Goal: Information Seeking & Learning: Learn about a topic

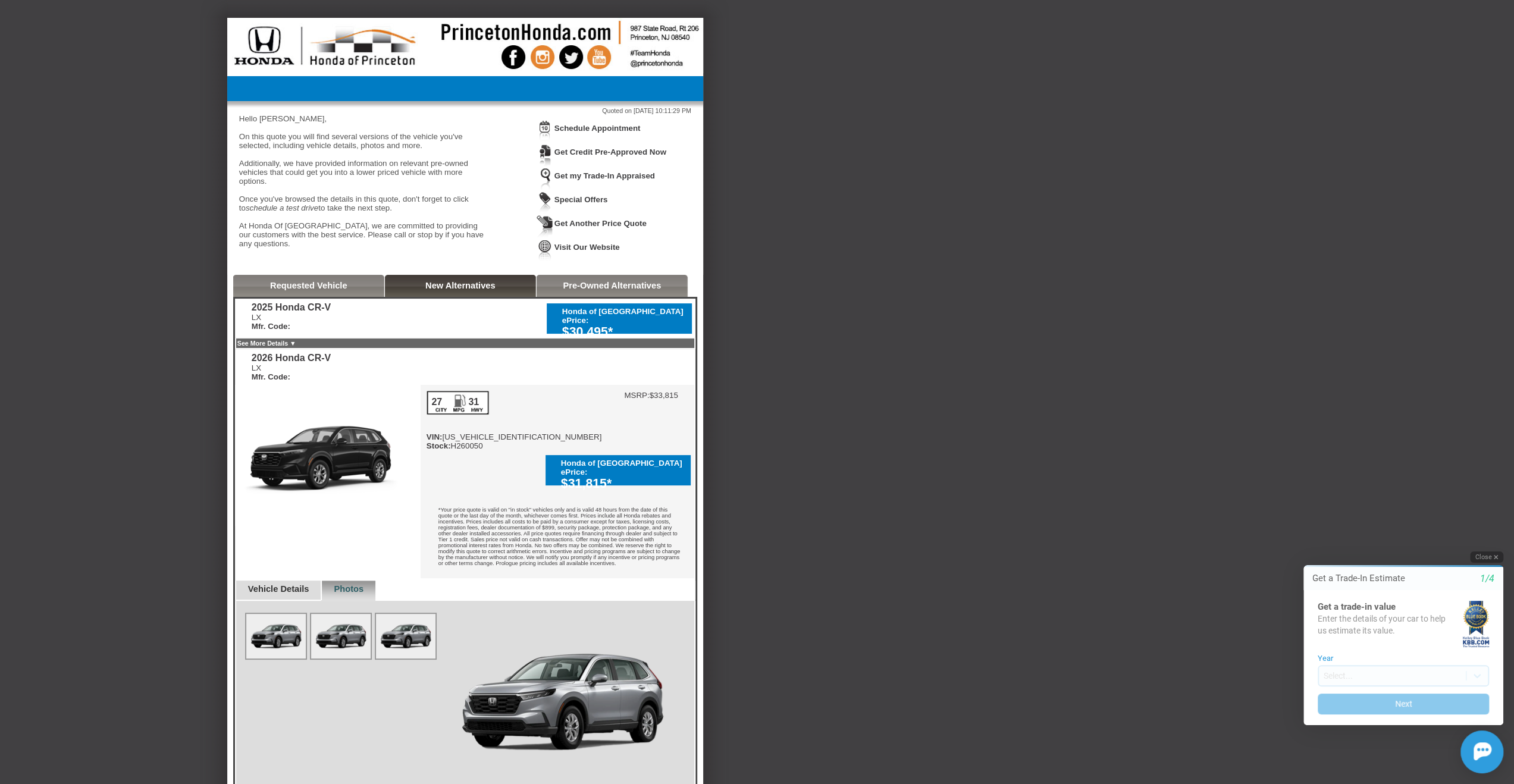
drag, startPoint x: 1496, startPoint y: 554, endPoint x: 2724, endPoint y: 1032, distance: 1317.8
click at [1496, 554] on icon "button" at bounding box center [1496, 557] width 4 height 7
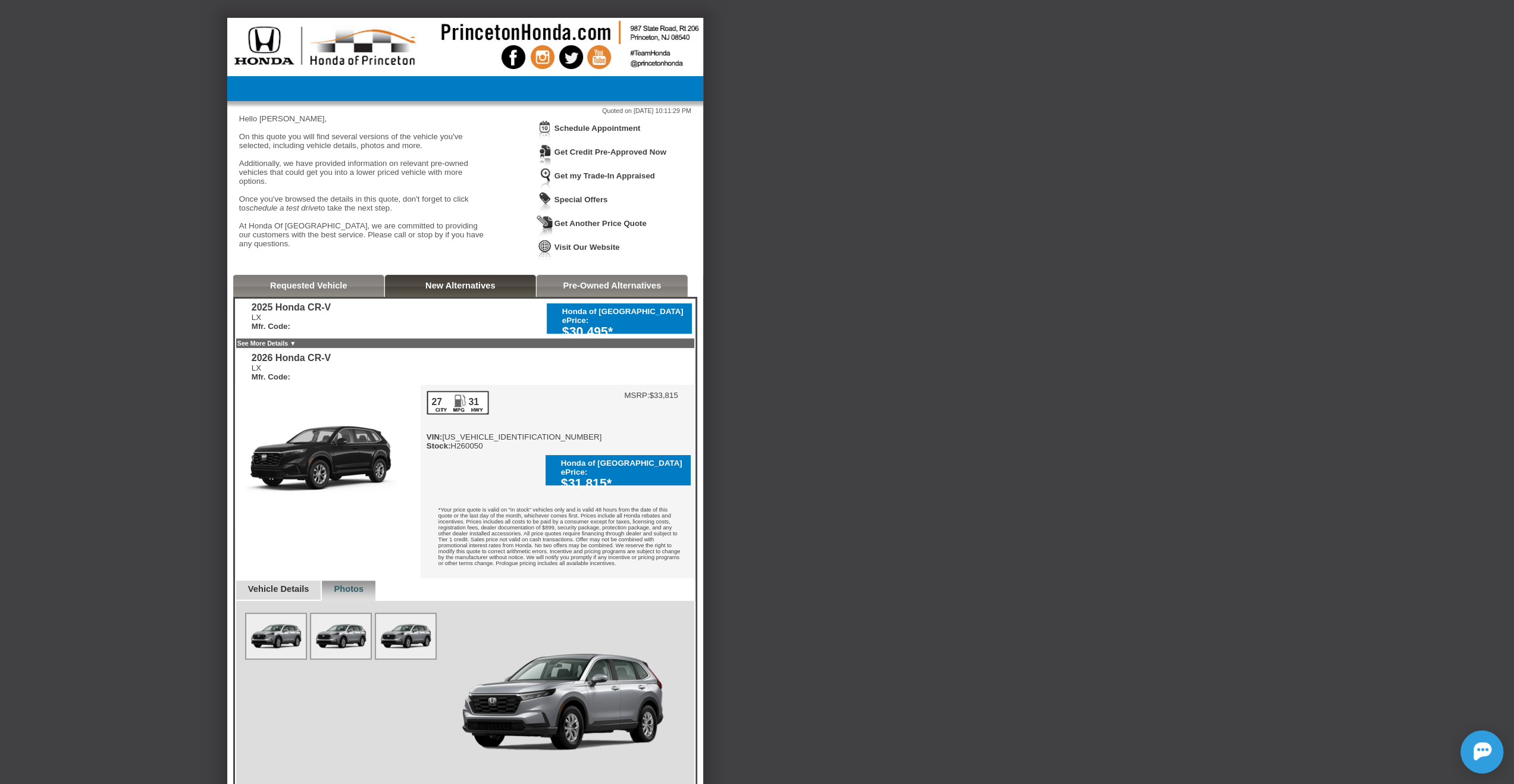
click at [290, 584] on link "Vehicle Details" at bounding box center [278, 589] width 61 height 10
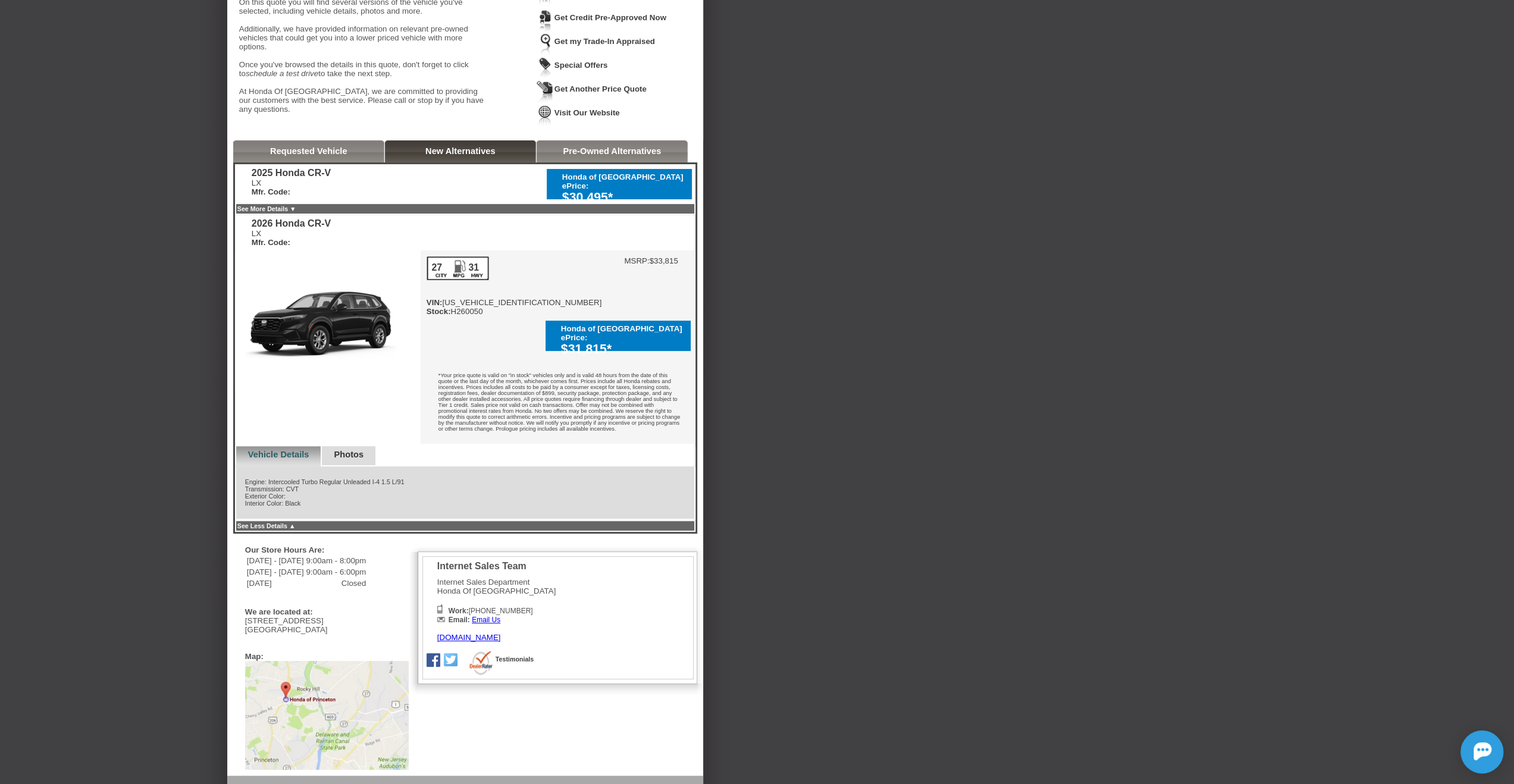
scroll to position [190, 0]
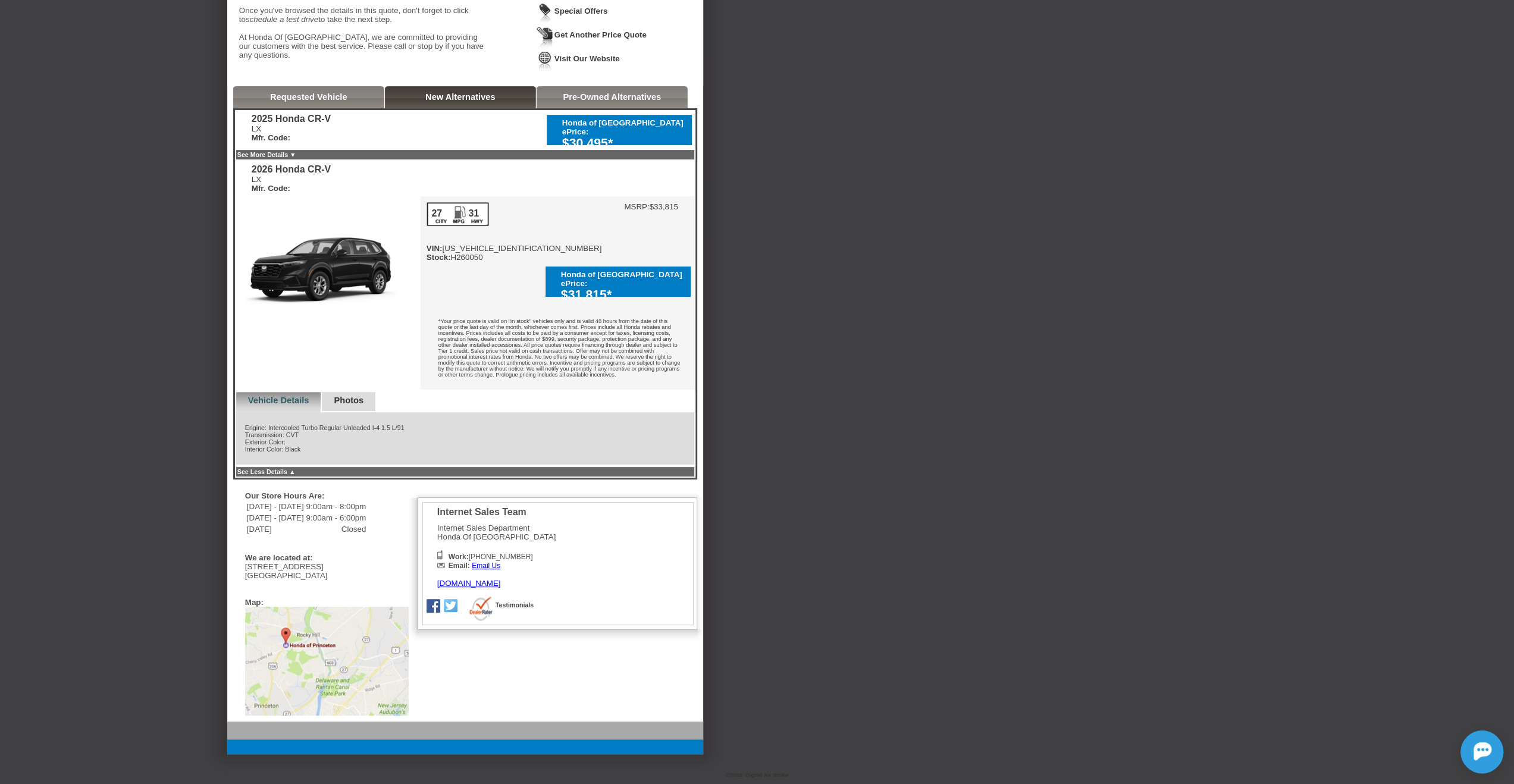
click at [466, 102] on link "New Alternatives" at bounding box center [460, 97] width 71 height 10
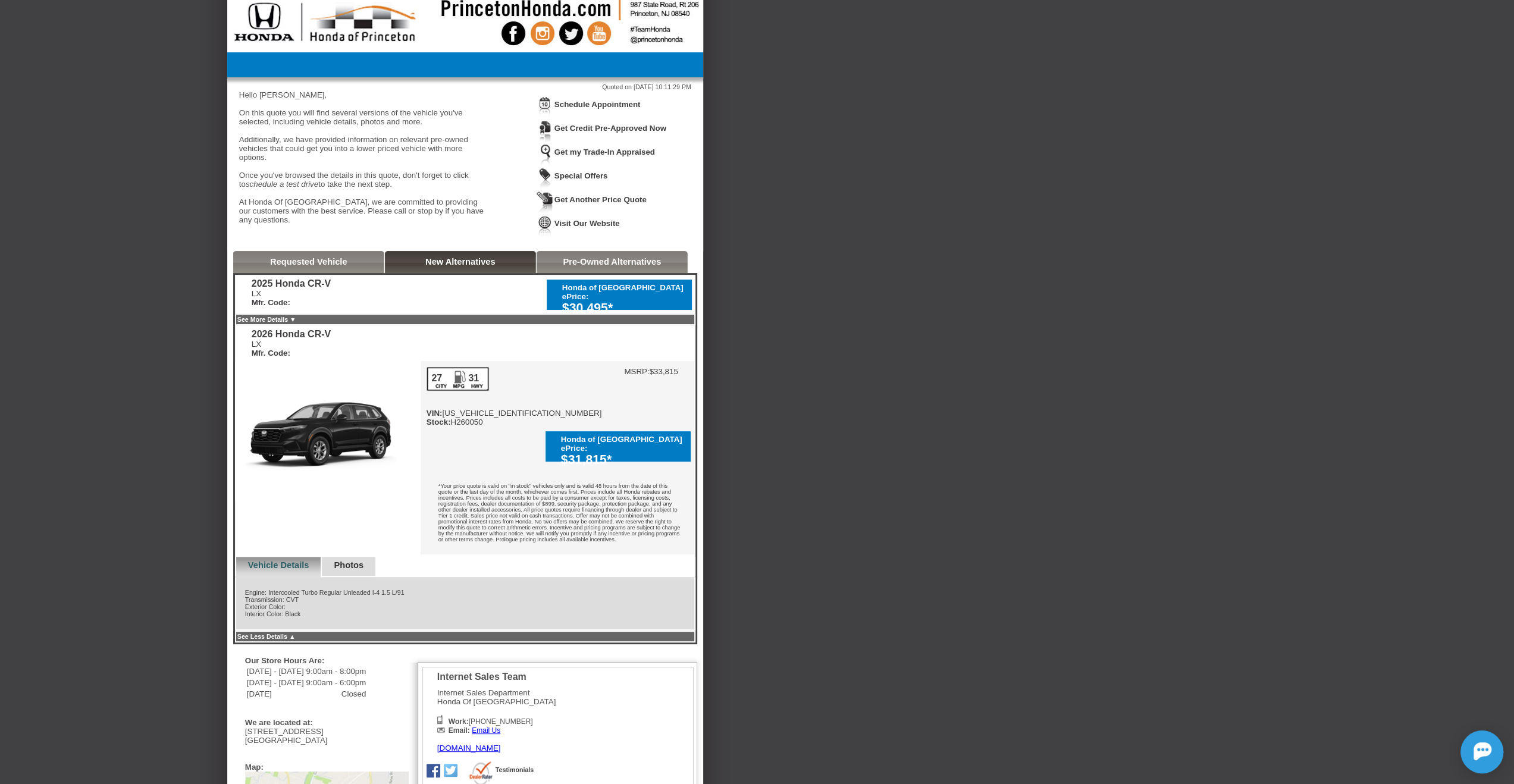
scroll to position [0, 0]
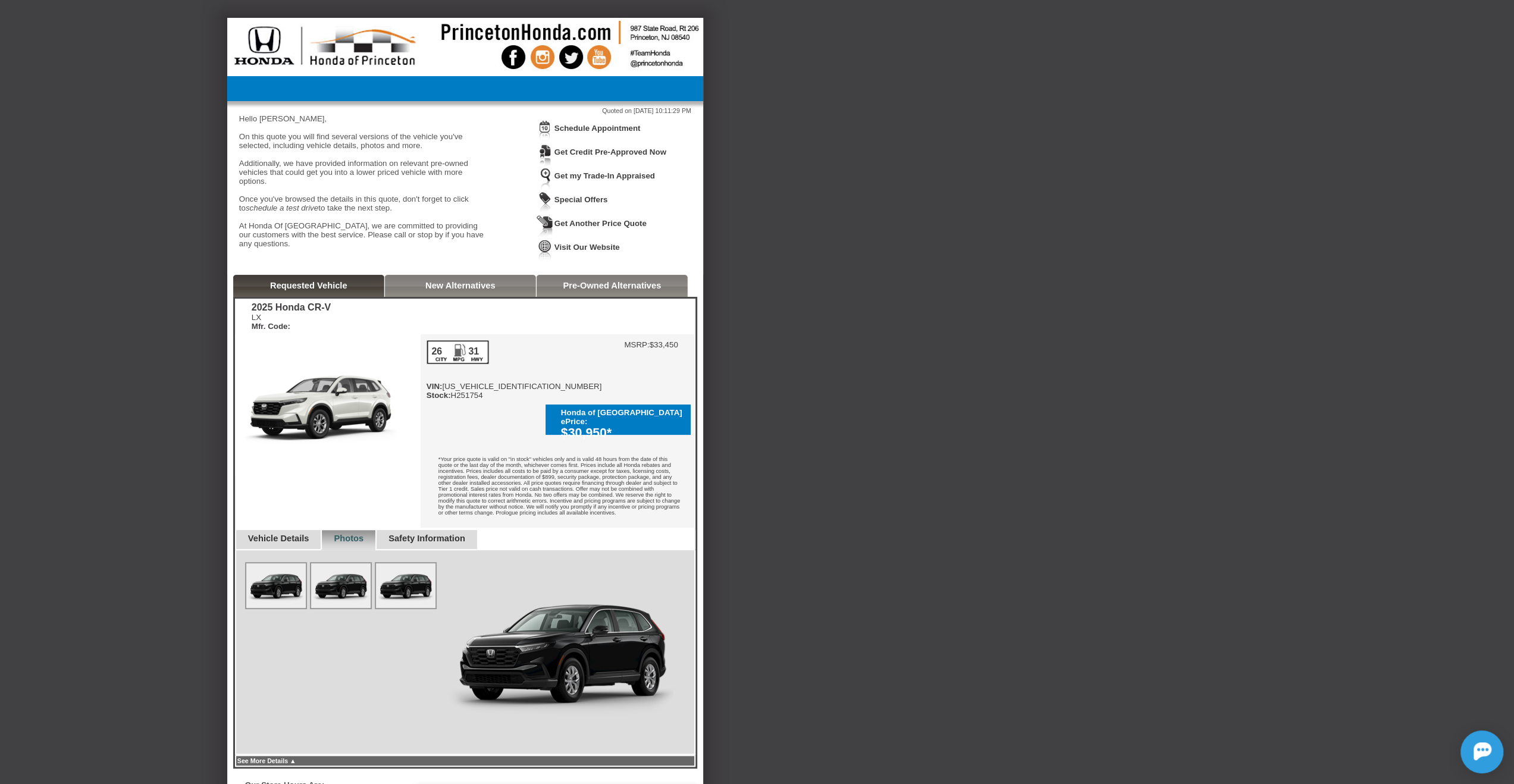
click at [280, 578] on img at bounding box center [277, 586] width 60 height 44
click at [328, 571] on img at bounding box center [341, 586] width 60 height 44
click at [407, 576] on img at bounding box center [406, 586] width 60 height 44
click at [463, 290] on link "New Alternatives" at bounding box center [460, 285] width 71 height 10
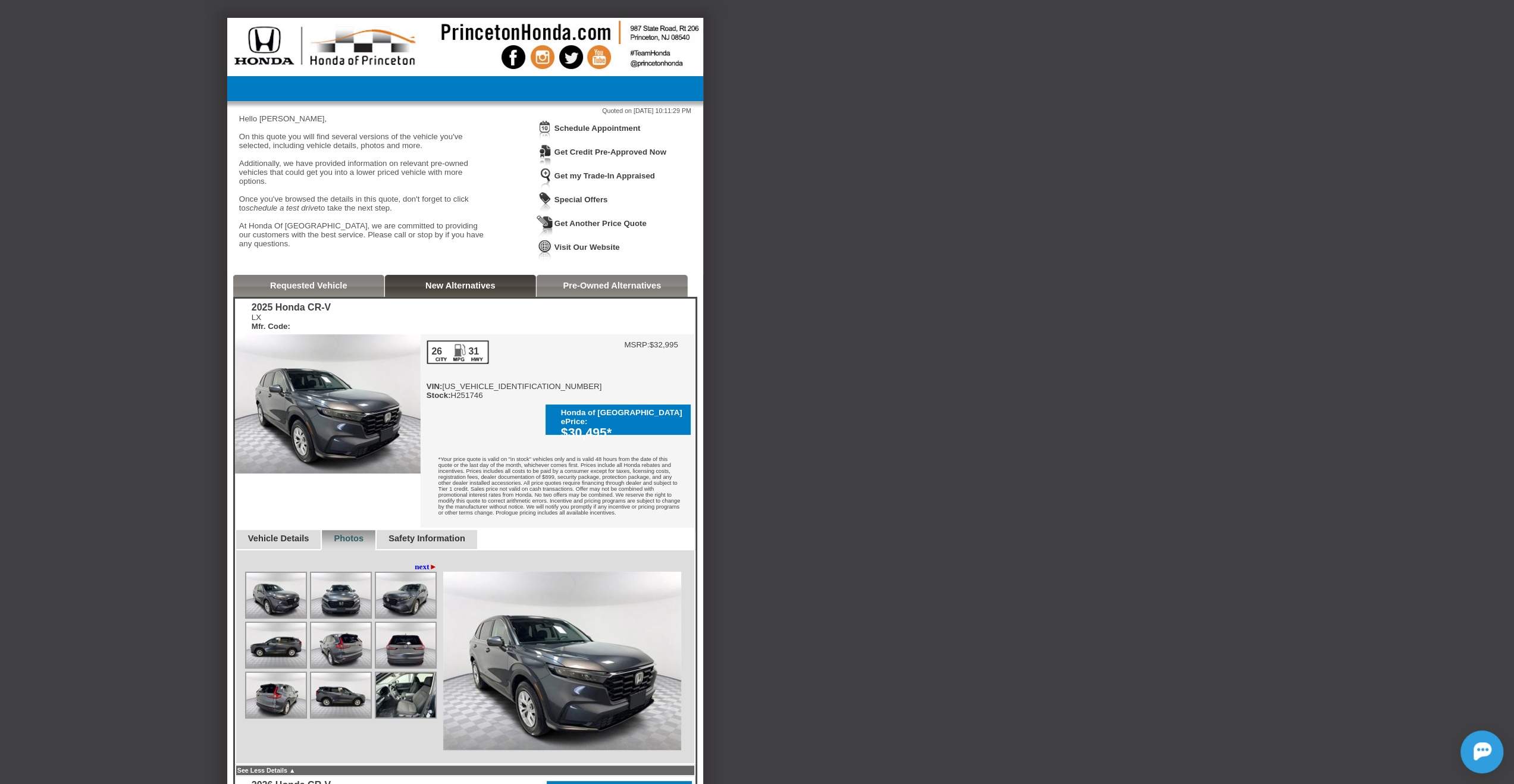
click at [524, 630] on img at bounding box center [562, 660] width 238 height 179
click at [415, 562] on link "next ►" at bounding box center [425, 566] width 22 height 10
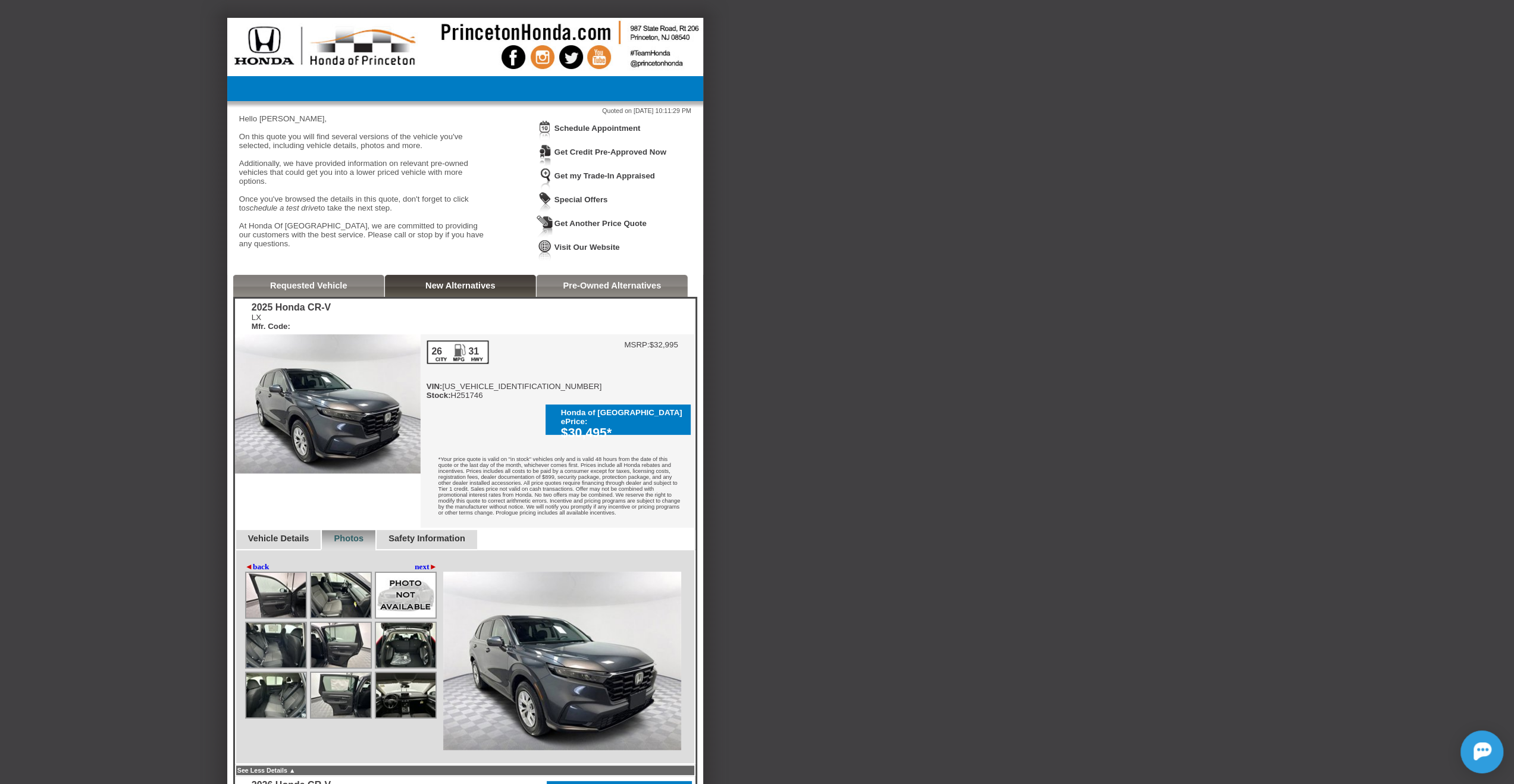
click at [429, 562] on span "►" at bounding box center [433, 566] width 8 height 9
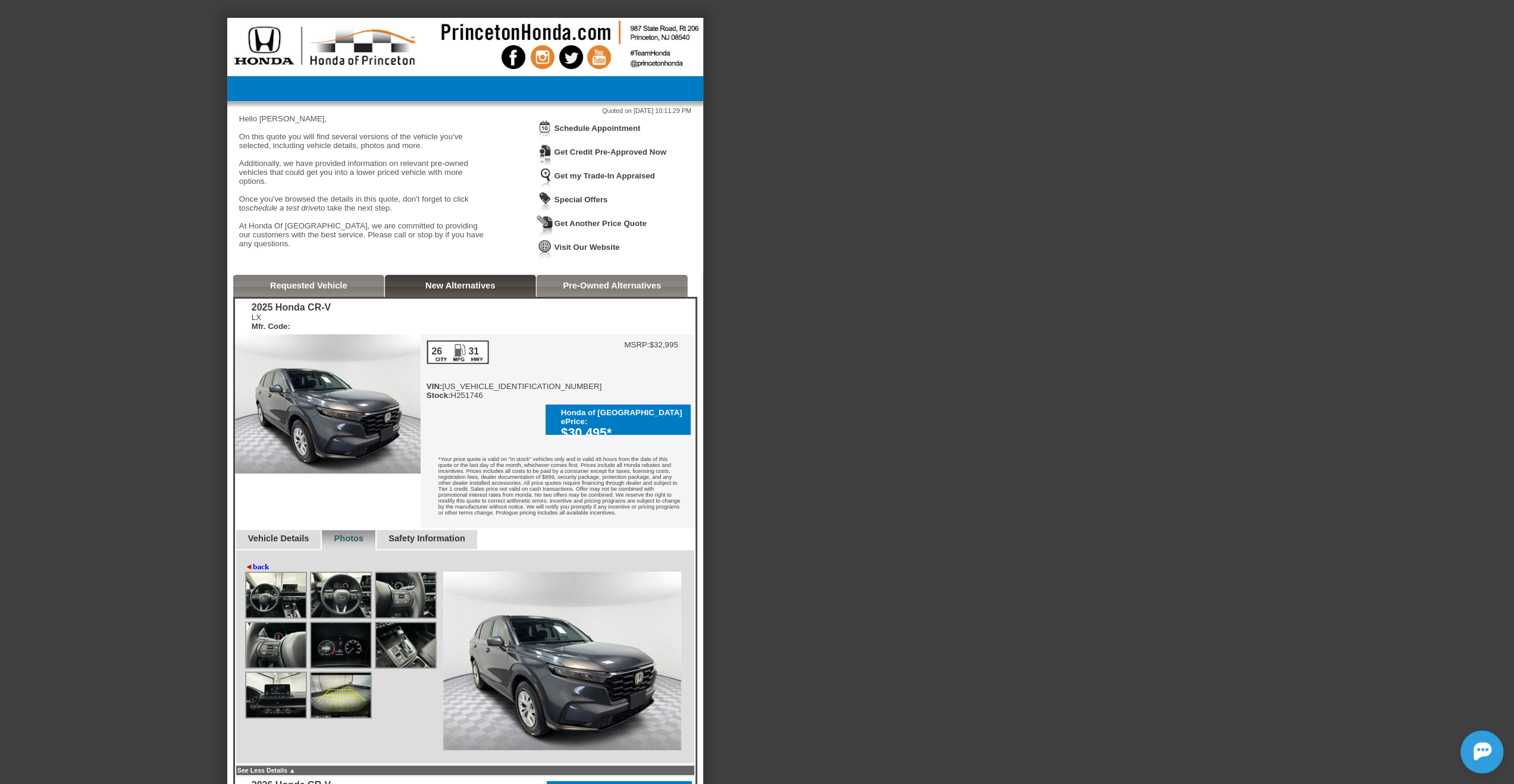
click at [277, 596] on img at bounding box center [277, 595] width 60 height 44
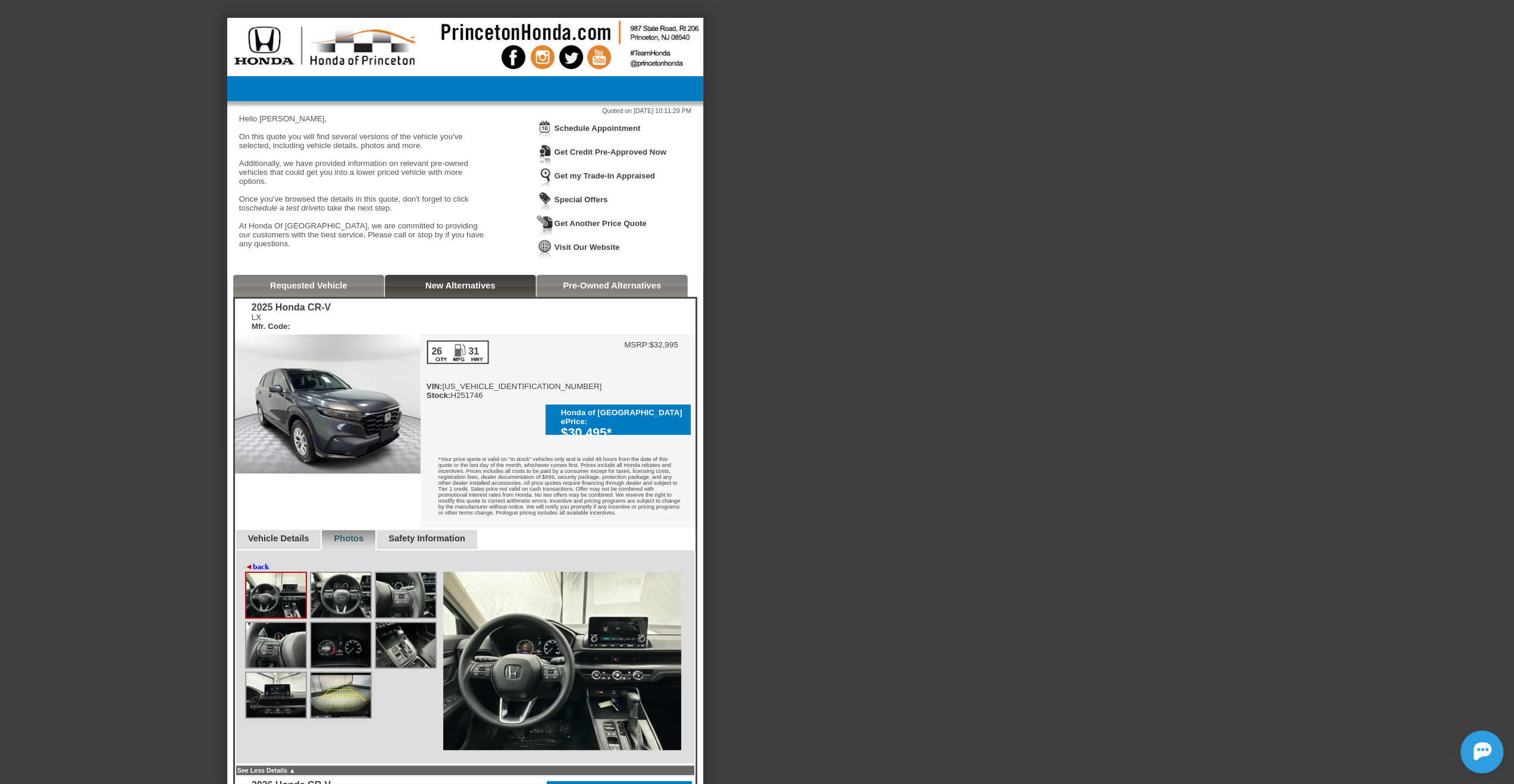
click at [301, 585] on img at bounding box center [277, 595] width 60 height 44
click at [276, 591] on img at bounding box center [277, 595] width 60 height 44
click at [339, 592] on img at bounding box center [341, 595] width 60 height 44
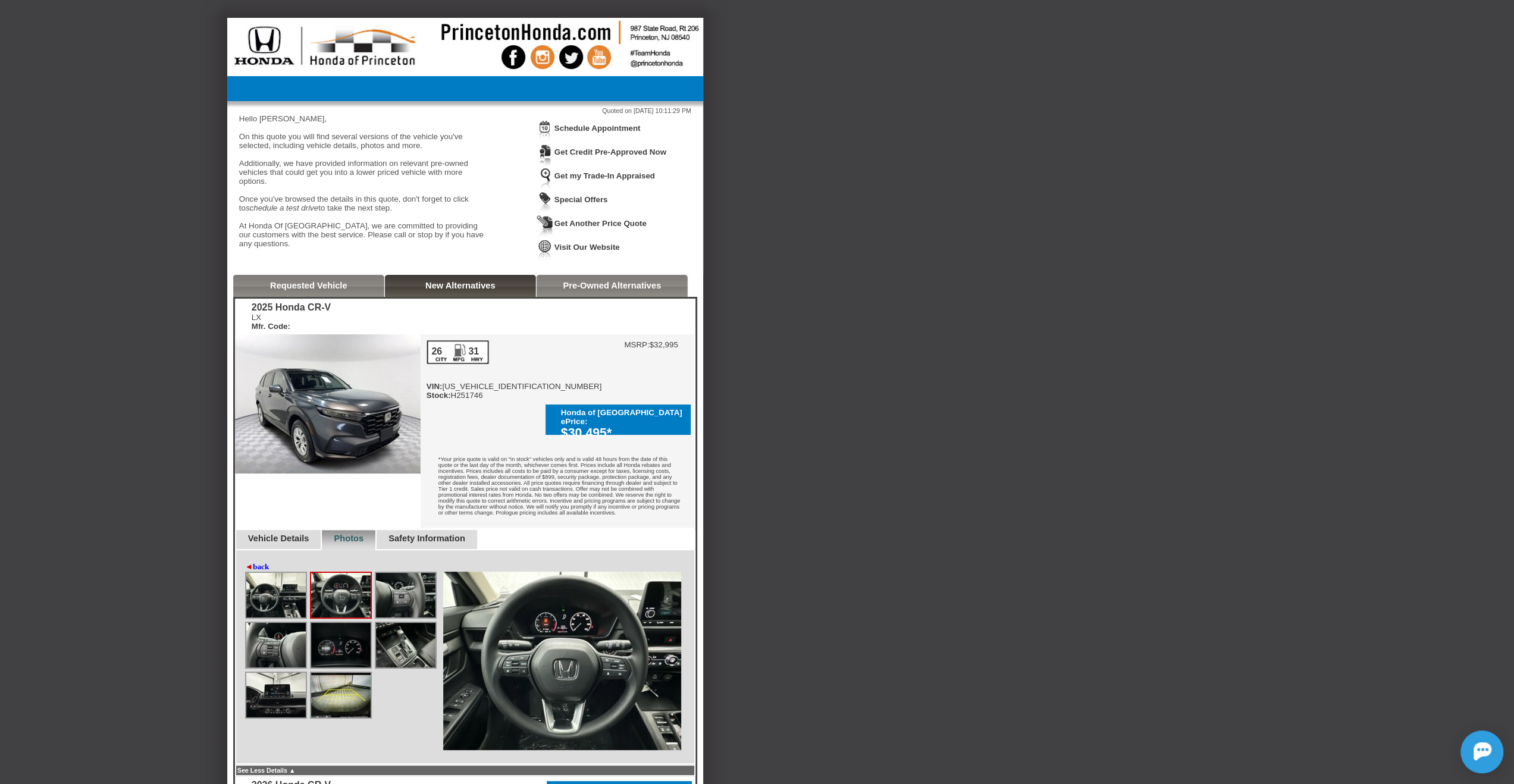
click at [424, 627] on img at bounding box center [406, 645] width 60 height 44
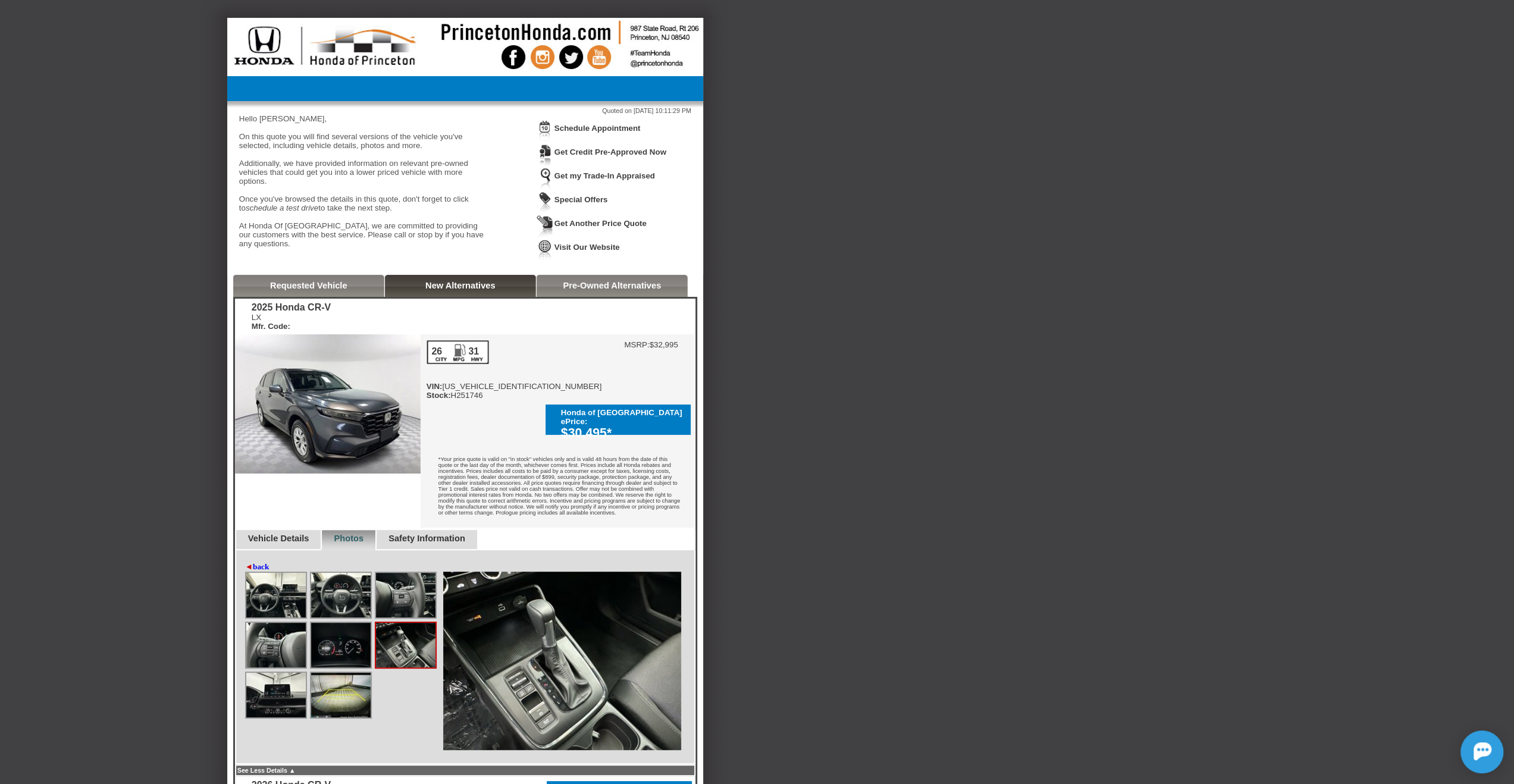
click at [349, 689] on img at bounding box center [341, 695] width 60 height 44
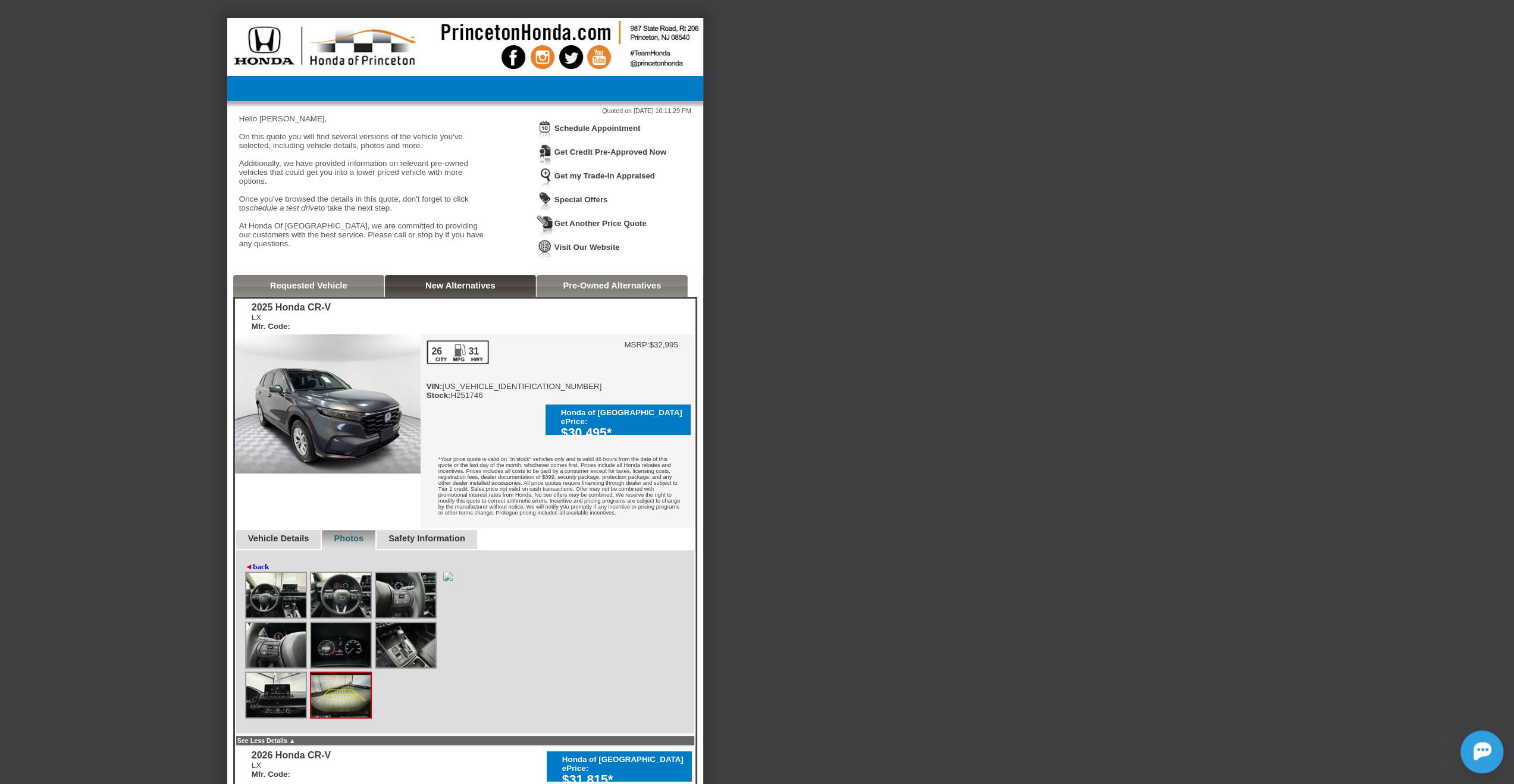
click at [278, 681] on img at bounding box center [277, 695] width 60 height 44
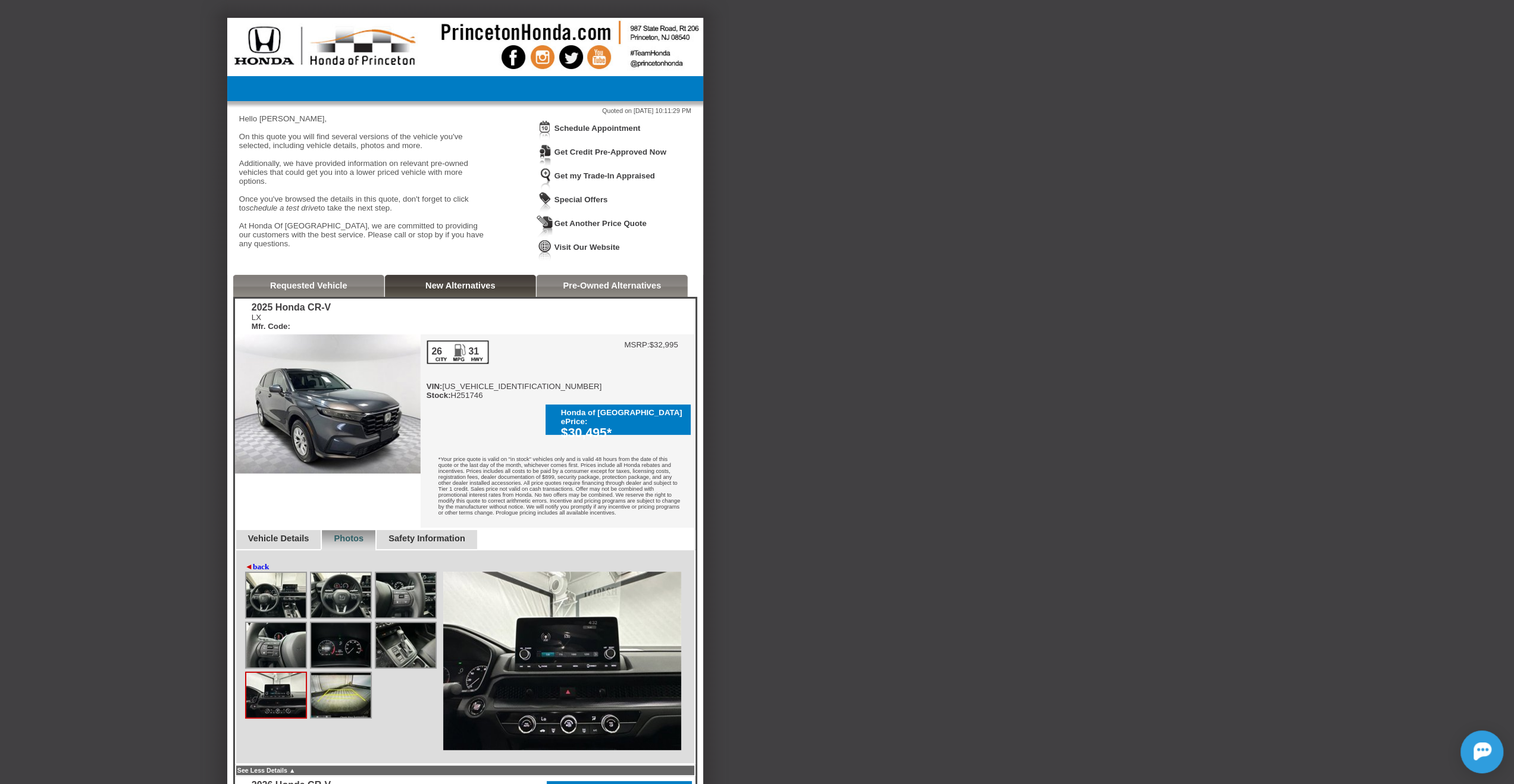
click at [455, 534] on link "Safety Information" at bounding box center [426, 538] width 76 height 10
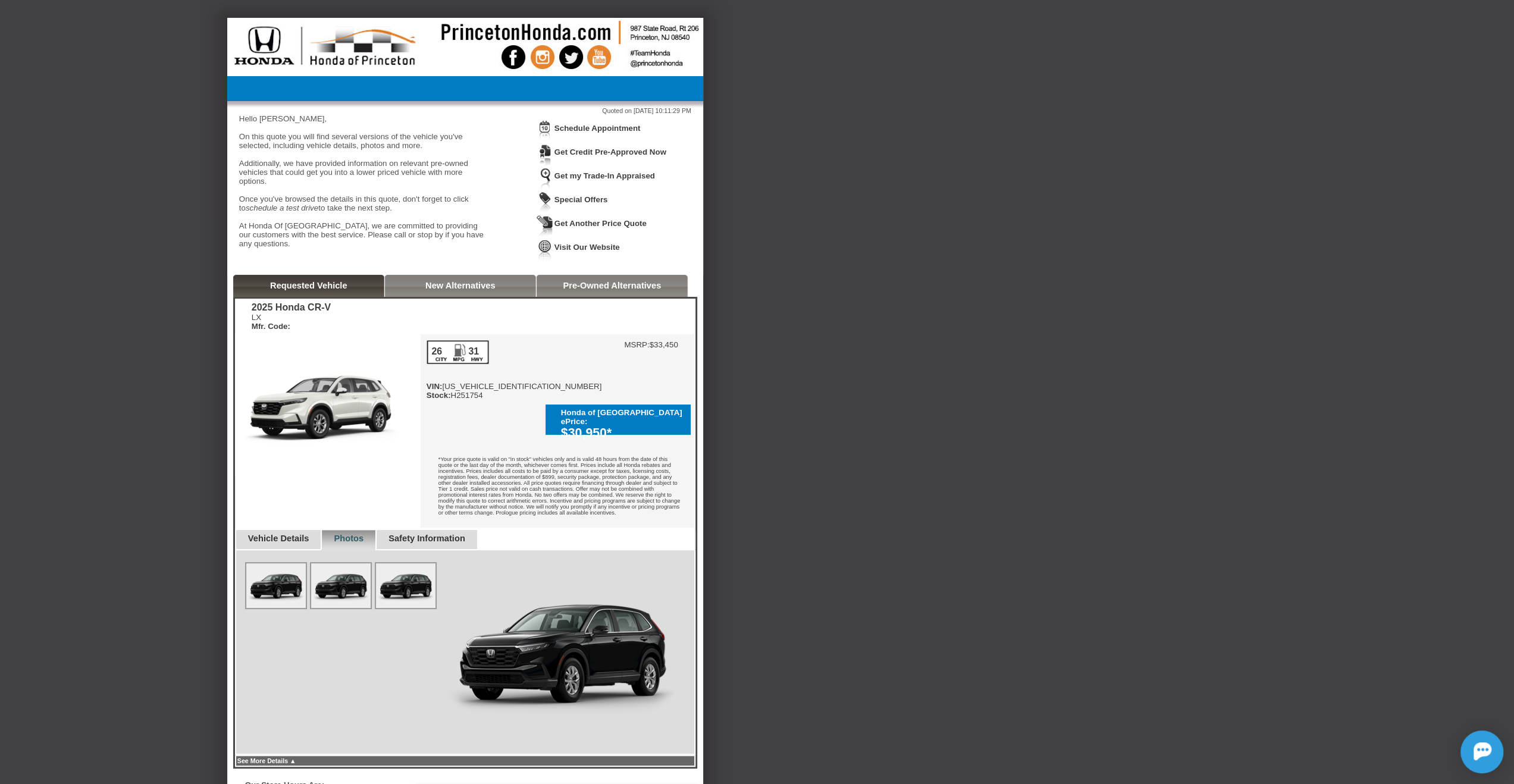
click at [415, 577] on img at bounding box center [406, 586] width 60 height 44
click at [282, 534] on link "Vehicle Details" at bounding box center [278, 538] width 61 height 10
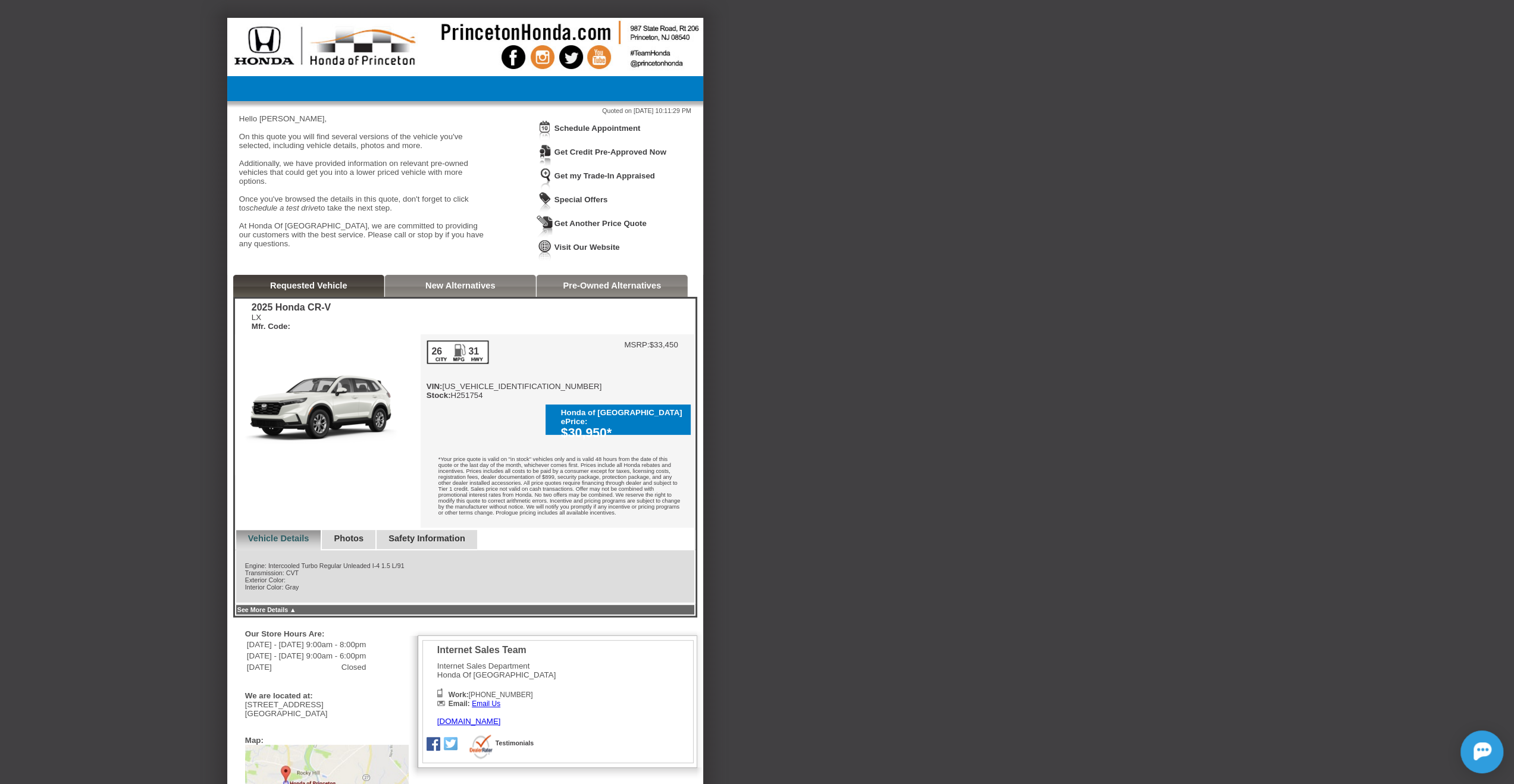
click at [465, 534] on link "Safety Information" at bounding box center [426, 538] width 76 height 10
